Goal: Use online tool/utility: Use online tool/utility

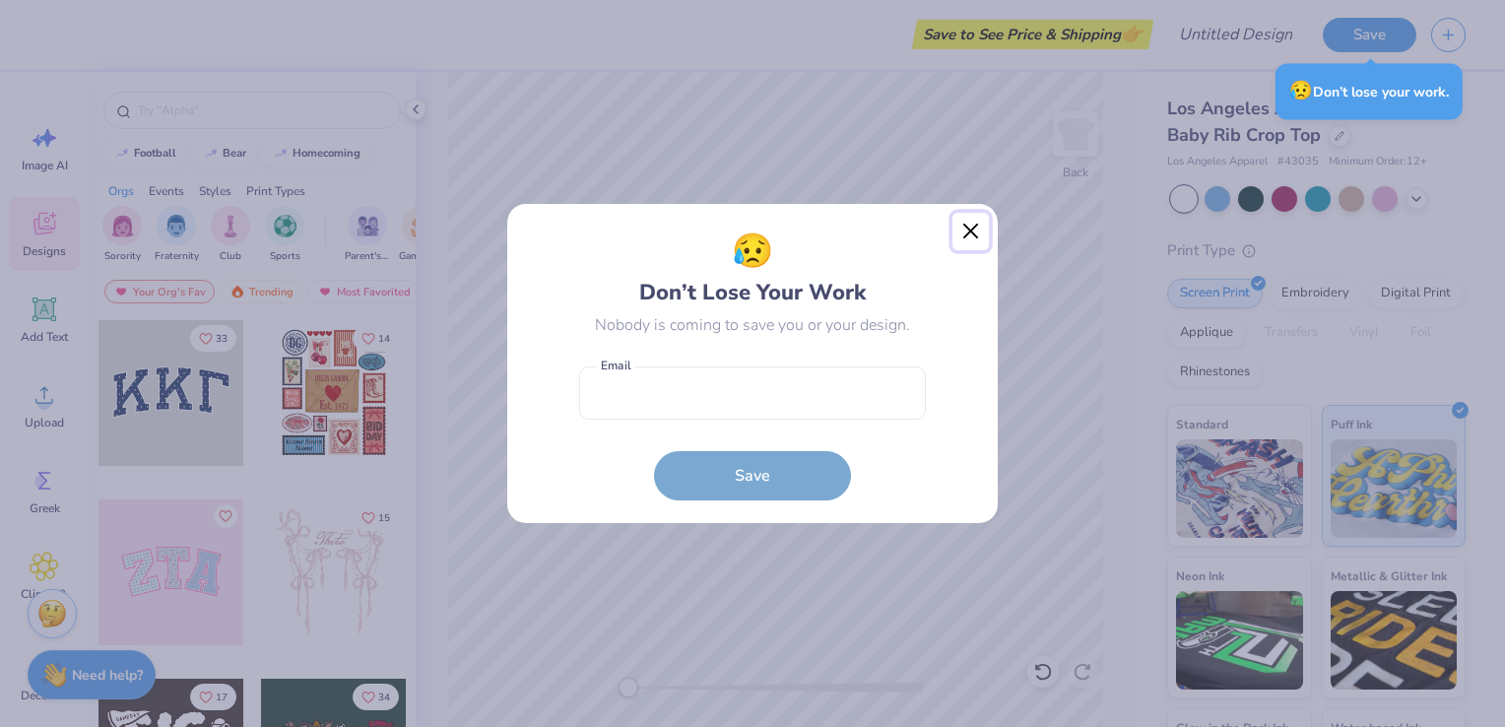
click at [966, 230] on button "Close" at bounding box center [970, 231] width 37 height 37
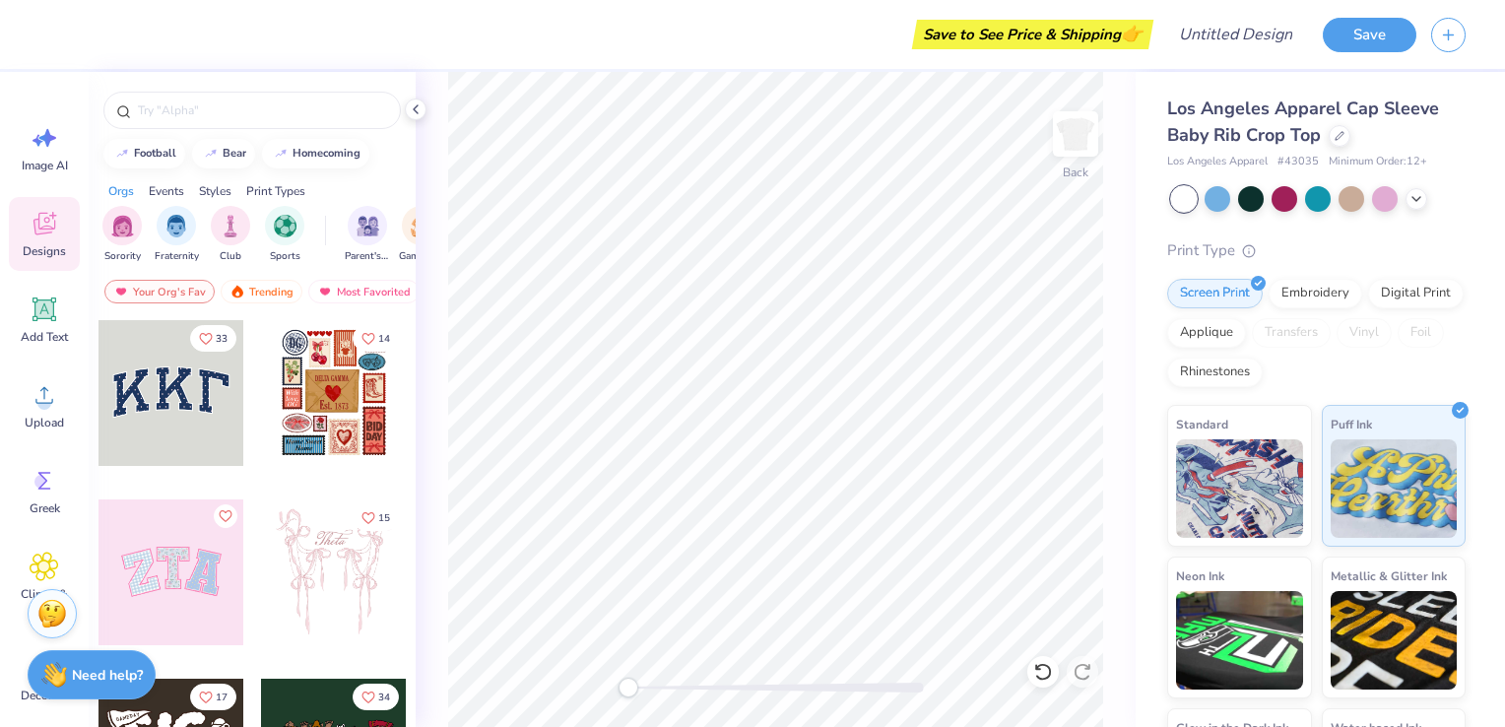
click at [339, 553] on div at bounding box center [334, 572] width 146 height 146
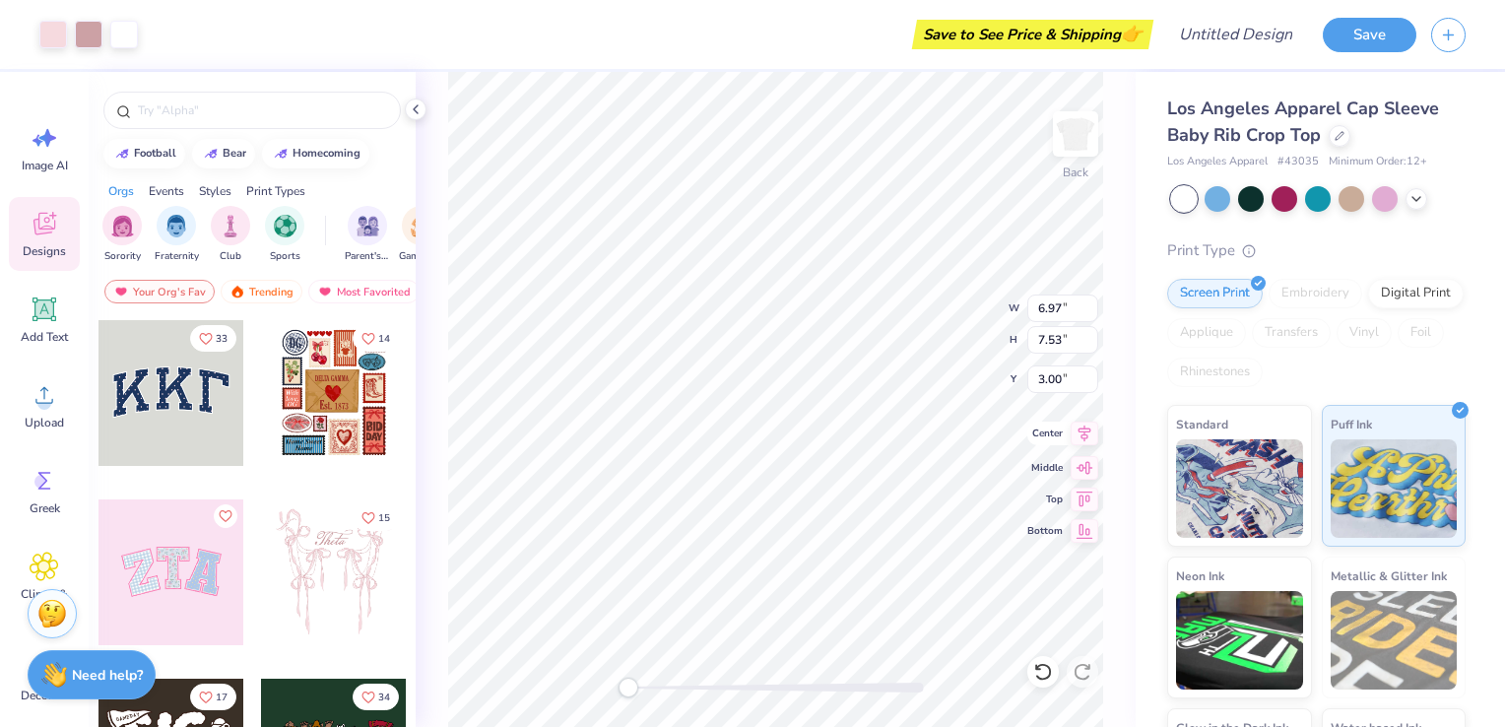
click at [1091, 435] on icon at bounding box center [1085, 434] width 28 height 24
click at [1073, 440] on icon at bounding box center [1085, 434] width 28 height 24
click at [1091, 463] on icon at bounding box center [1085, 465] width 28 height 24
click at [1083, 440] on icon at bounding box center [1084, 433] width 13 height 17
click at [1080, 431] on icon at bounding box center [1085, 434] width 28 height 24
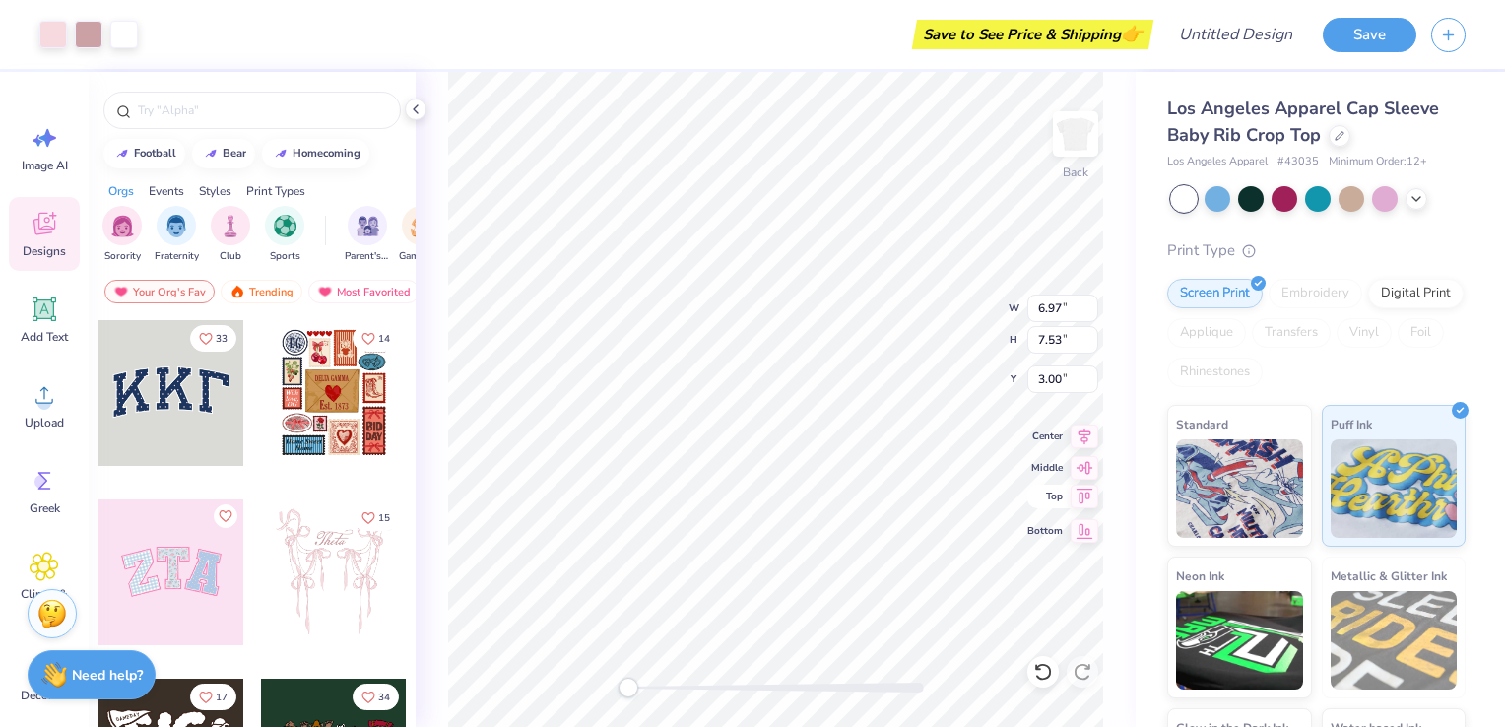
click at [1078, 491] on icon at bounding box center [1085, 497] width 28 height 24
click at [45, 429] on span "Upload" at bounding box center [44, 423] width 39 height 16
click at [1240, 198] on div at bounding box center [1251, 197] width 26 height 26
click at [1253, 201] on div at bounding box center [1251, 197] width 26 height 26
click at [210, 108] on input "text" at bounding box center [262, 110] width 252 height 20
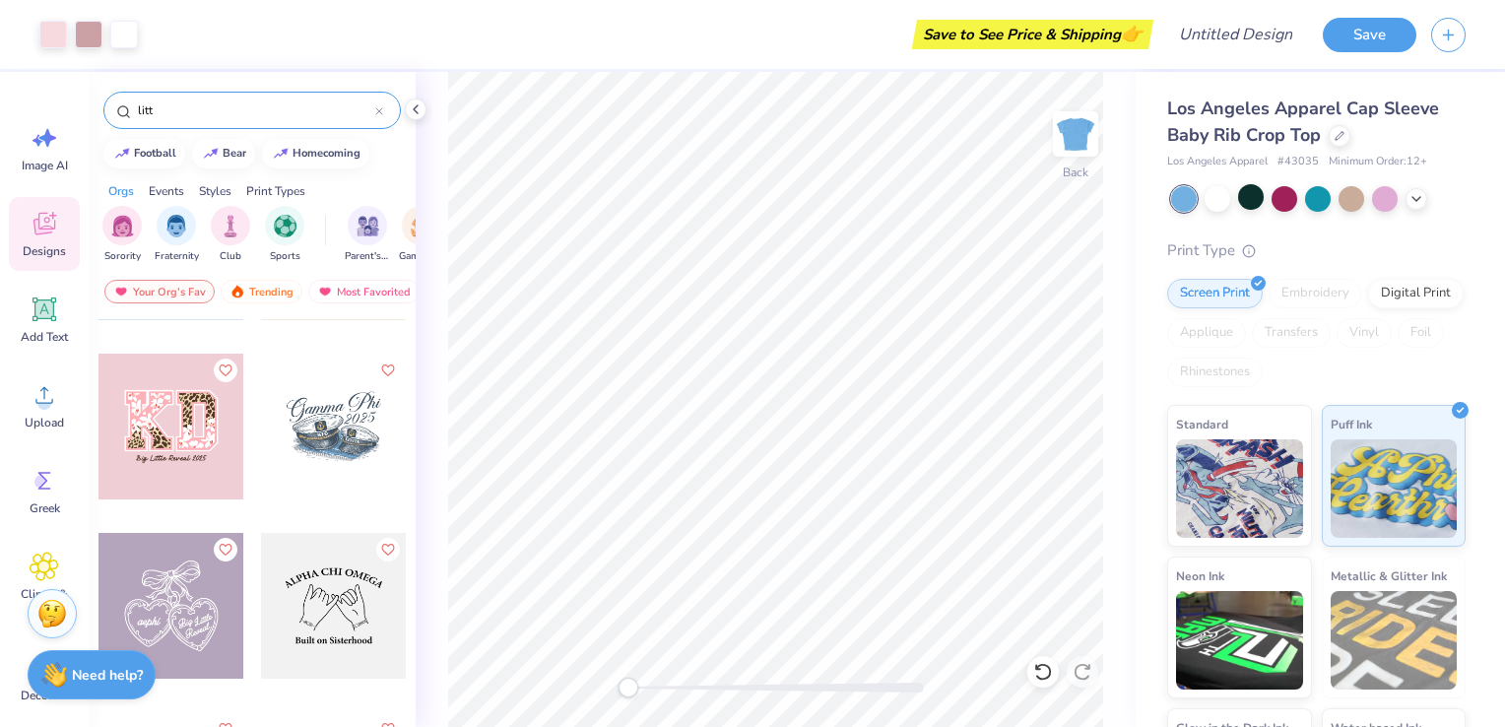
scroll to position [494, 0]
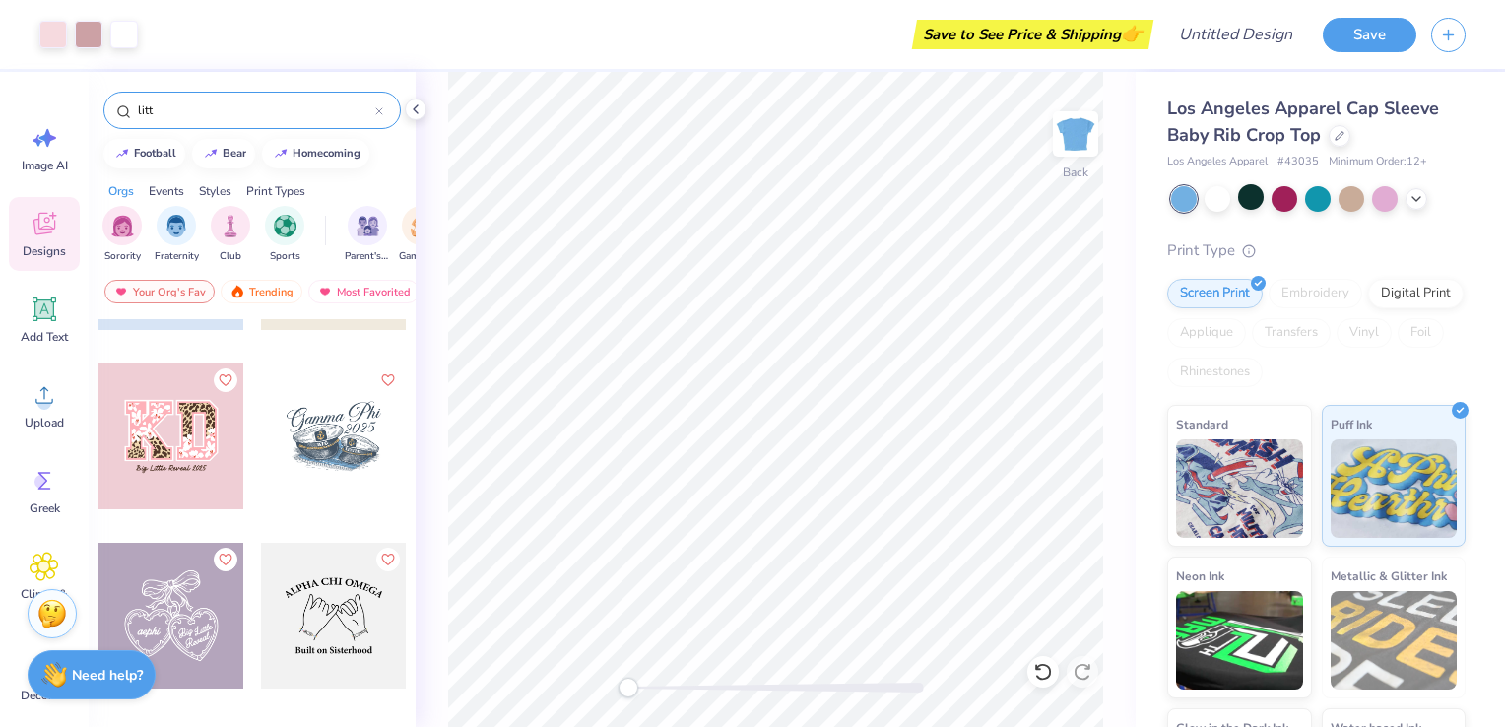
type input "litt"
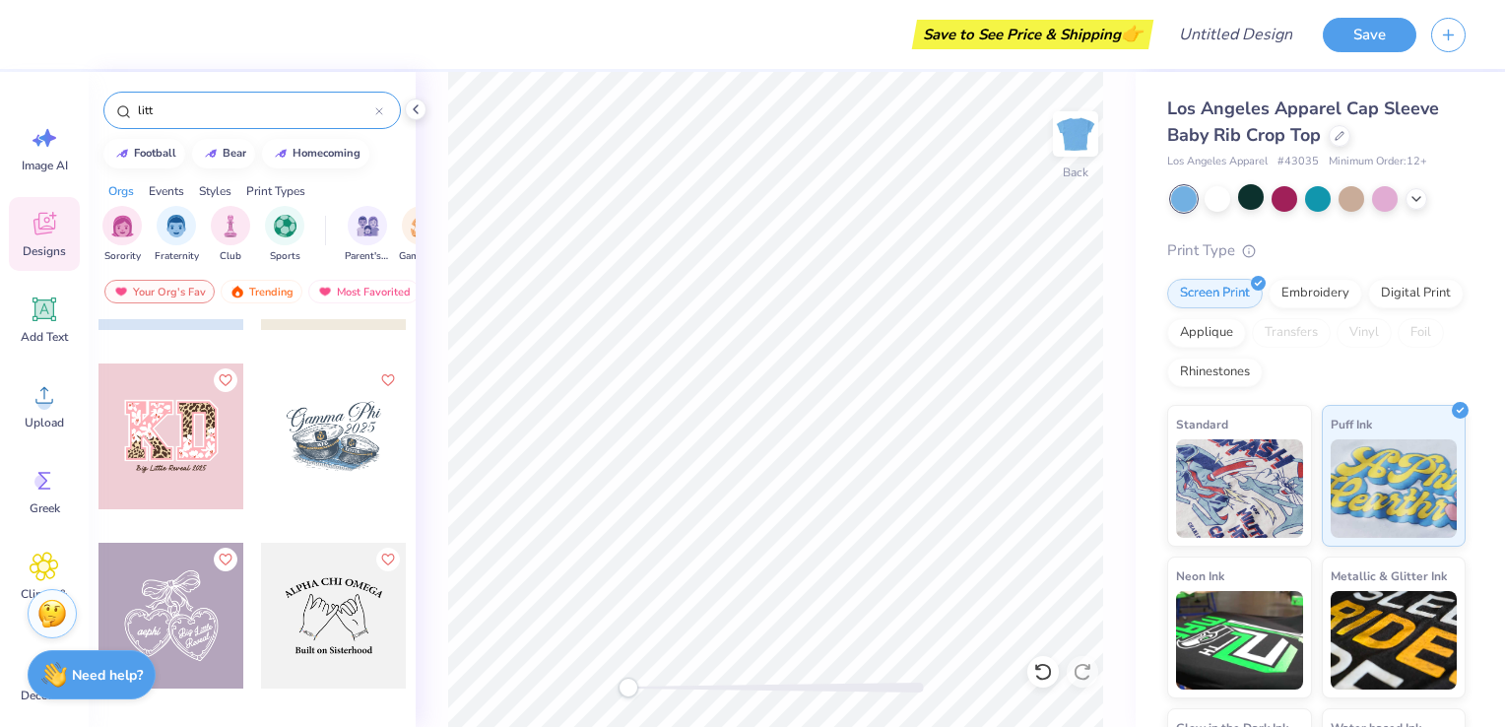
click at [182, 116] on input "litt" at bounding box center [255, 110] width 239 height 20
